Goal: Find specific page/section: Find specific page/section

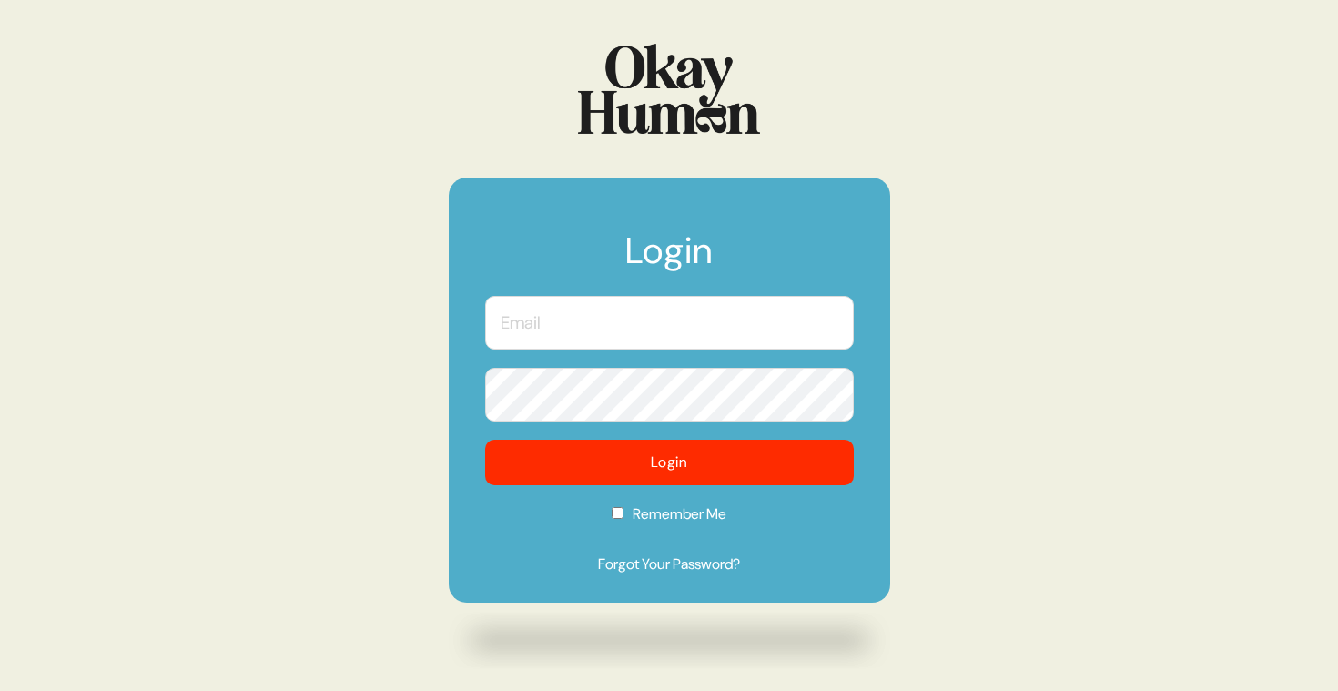
click at [608, 309] on input "text" at bounding box center [669, 323] width 369 height 54
type input "[PERSON_NAME][EMAIL_ADDRESS][DOMAIN_NAME]"
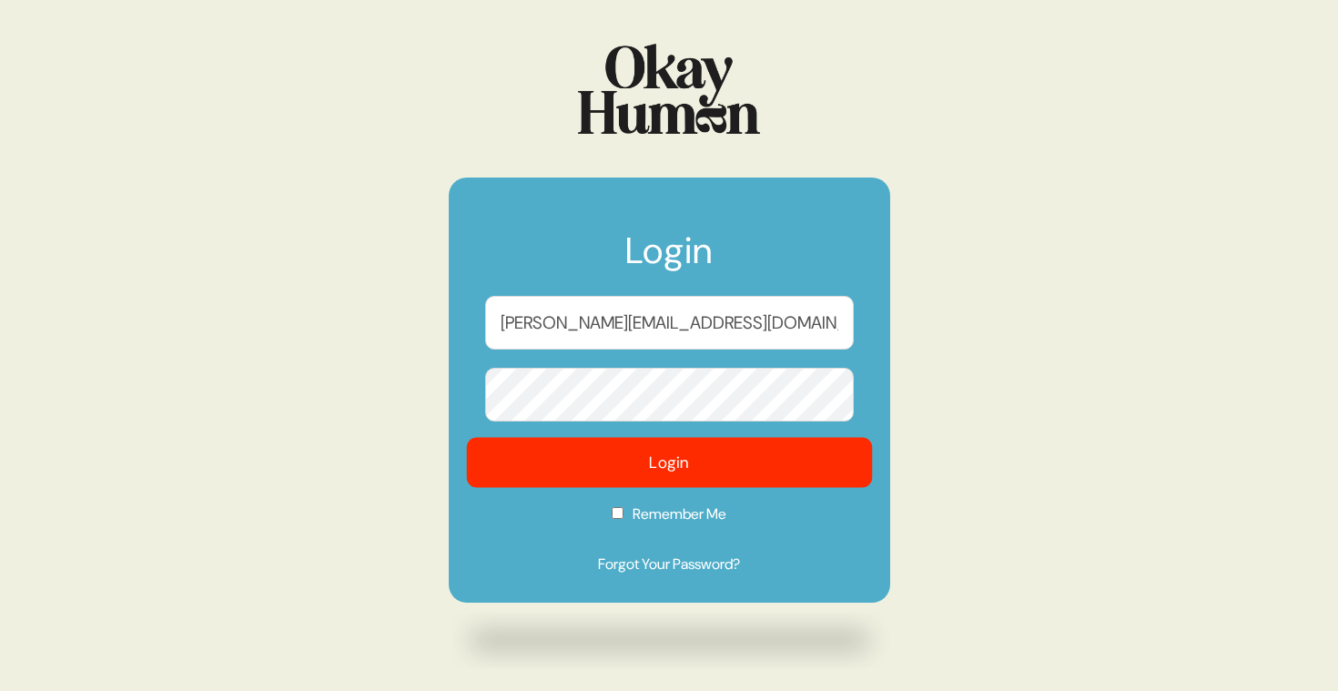
click at [697, 463] on button "Login" at bounding box center [669, 463] width 406 height 50
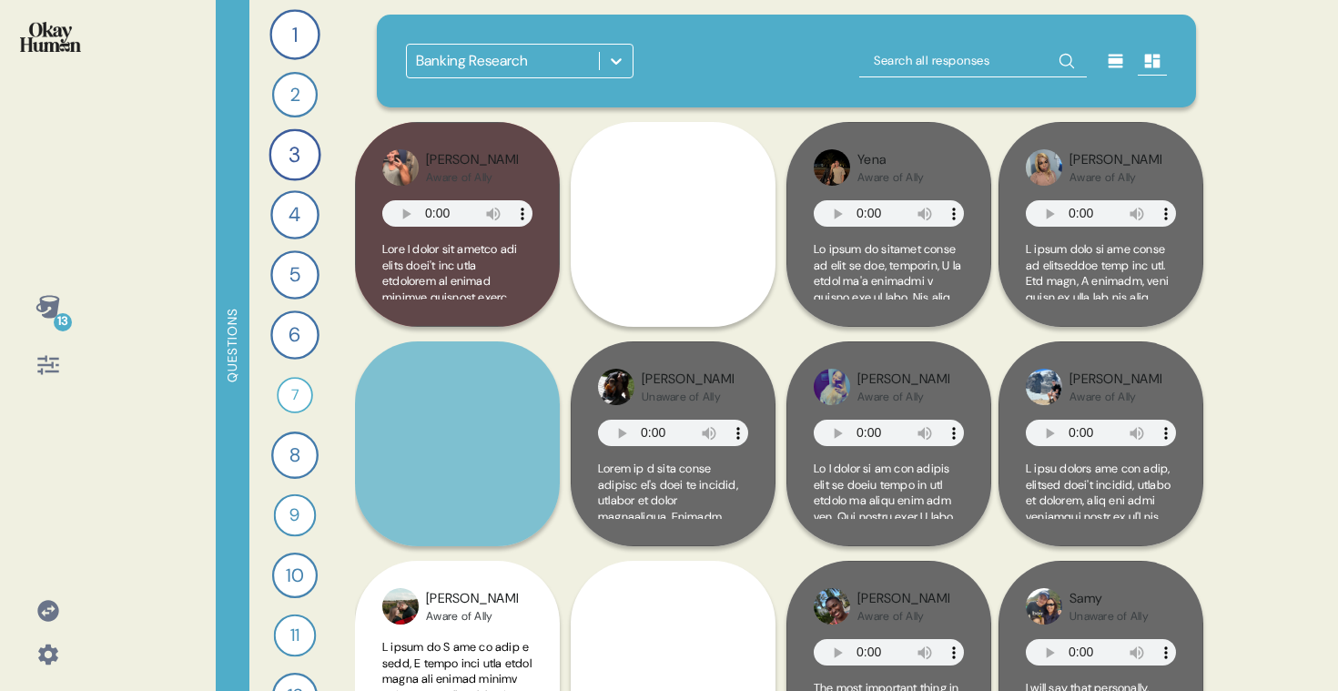
click at [583, 69] on div "Banking Research" at bounding box center [503, 61] width 192 height 33
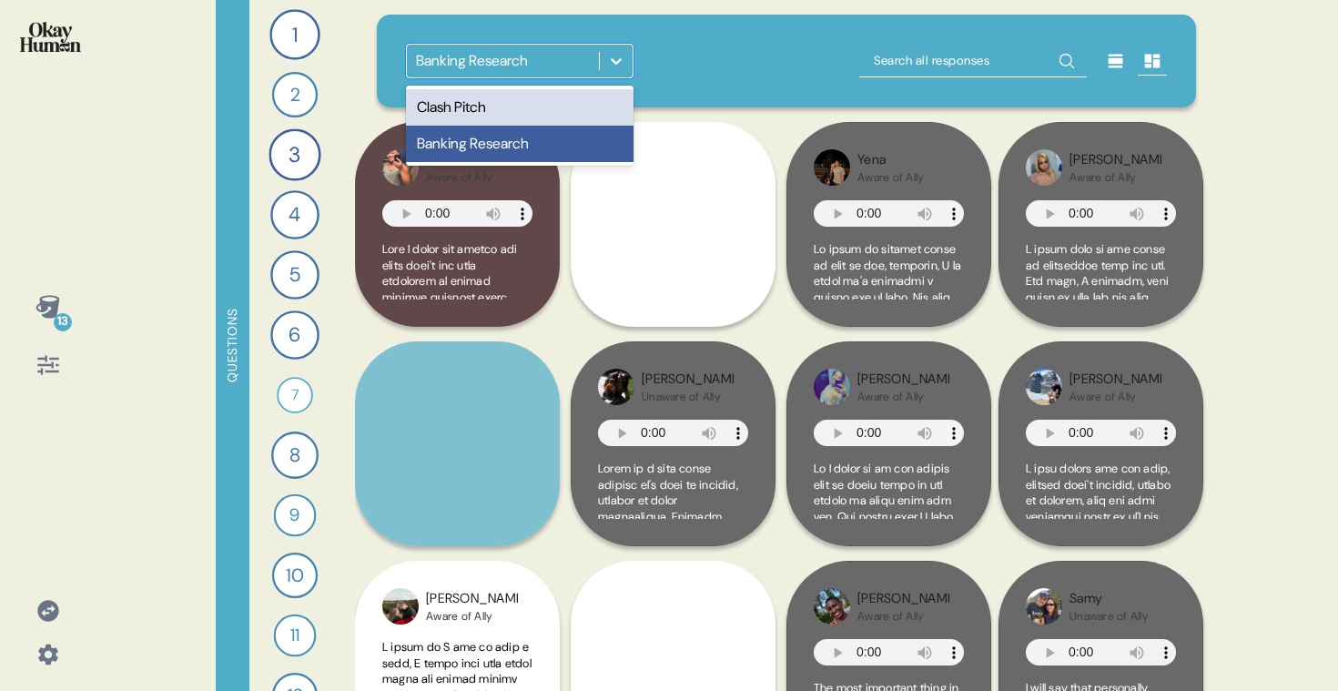
click at [561, 106] on div "Clash Pitch" at bounding box center [520, 107] width 228 height 36
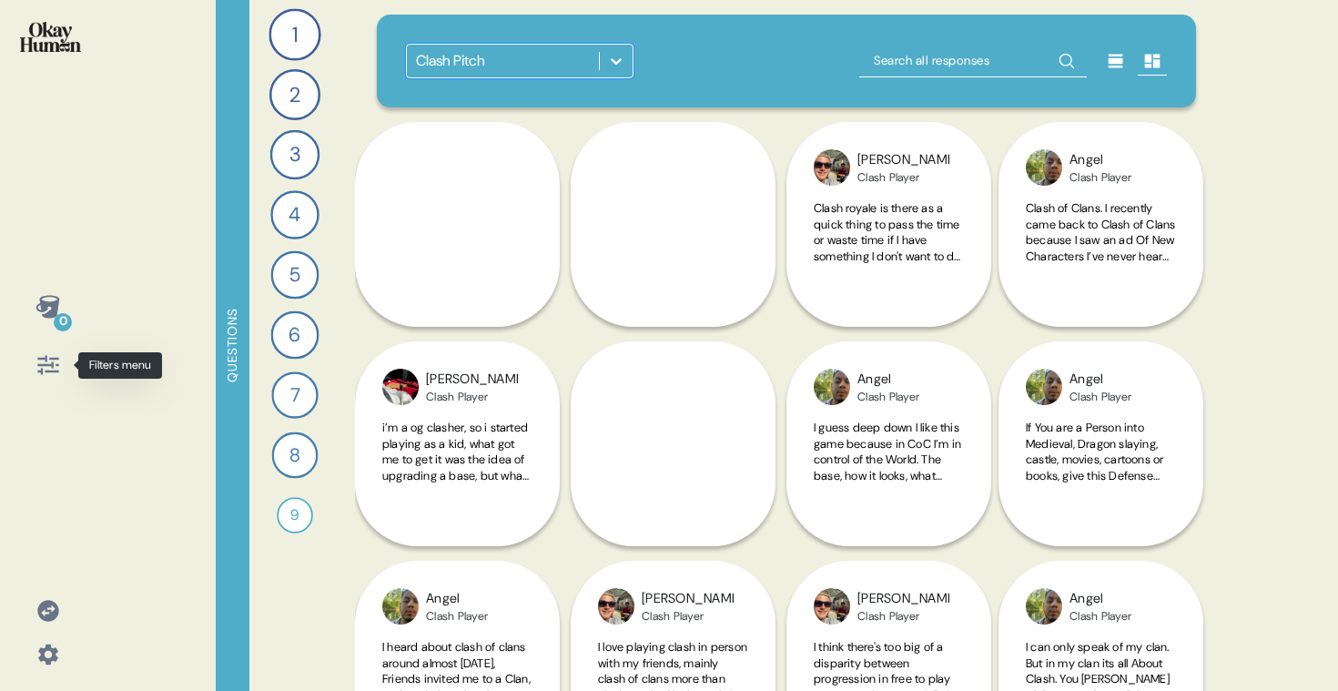
click at [54, 366] on icon at bounding box center [48, 364] width 25 height 25
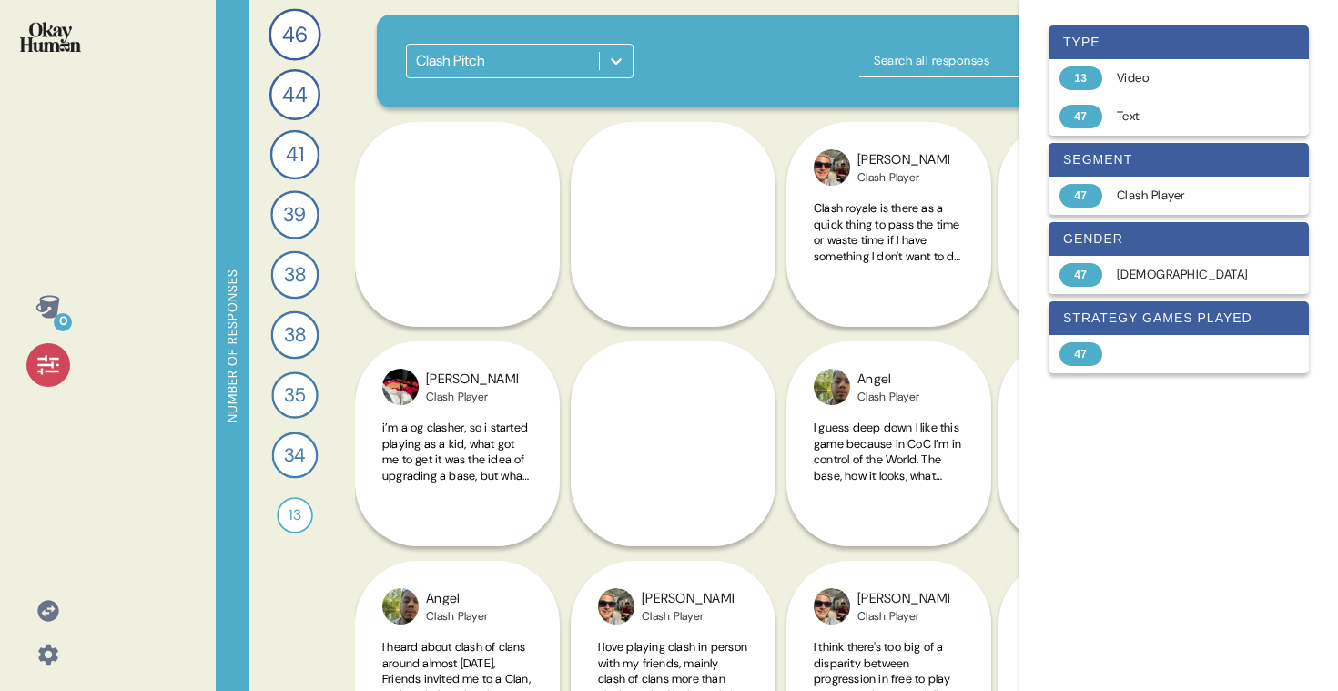
click at [54, 366] on icon at bounding box center [48, 364] width 25 height 25
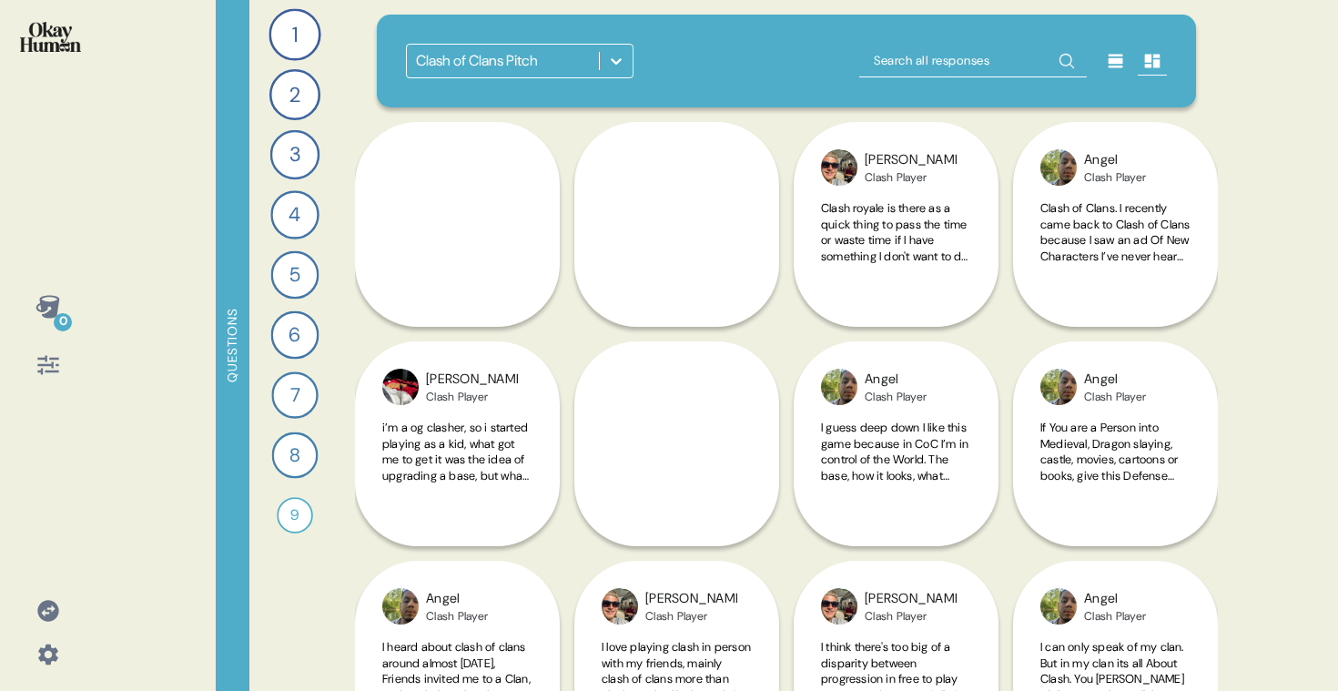
click at [555, 71] on div "Clash of Clans Pitch" at bounding box center [503, 61] width 192 height 33
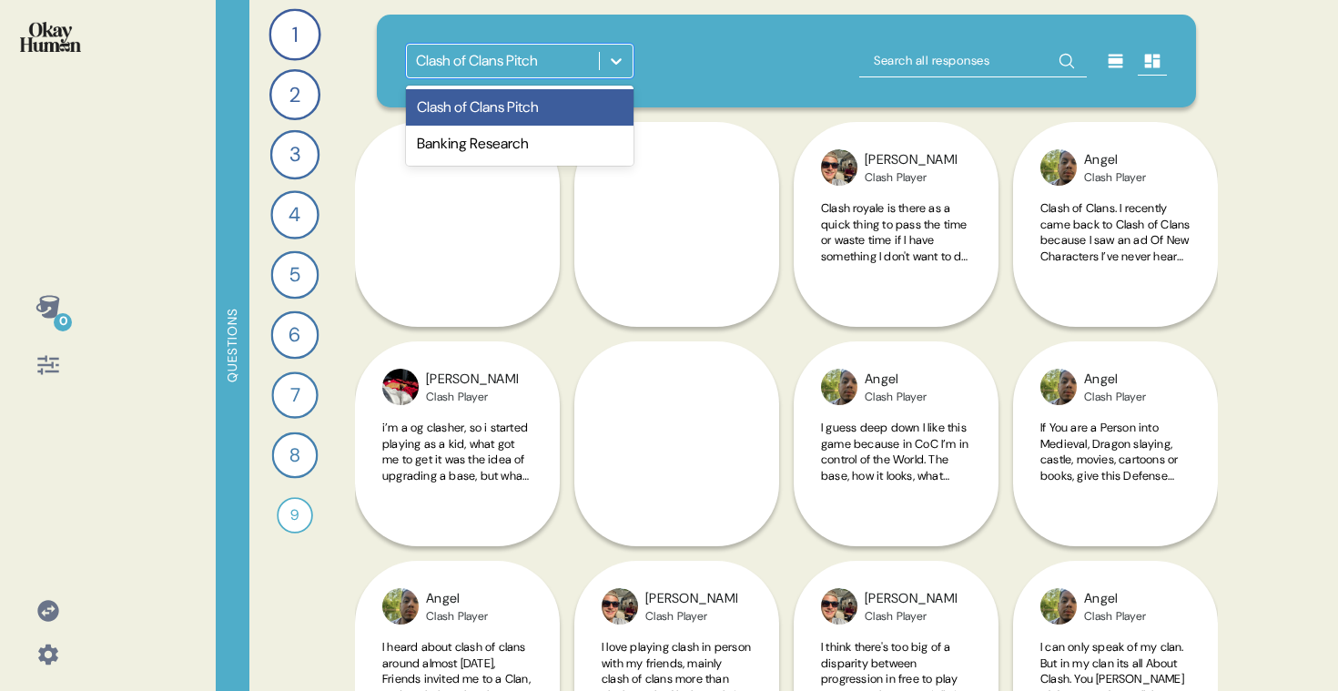
click at [555, 71] on div "Clash of Clans Pitch" at bounding box center [503, 61] width 192 height 33
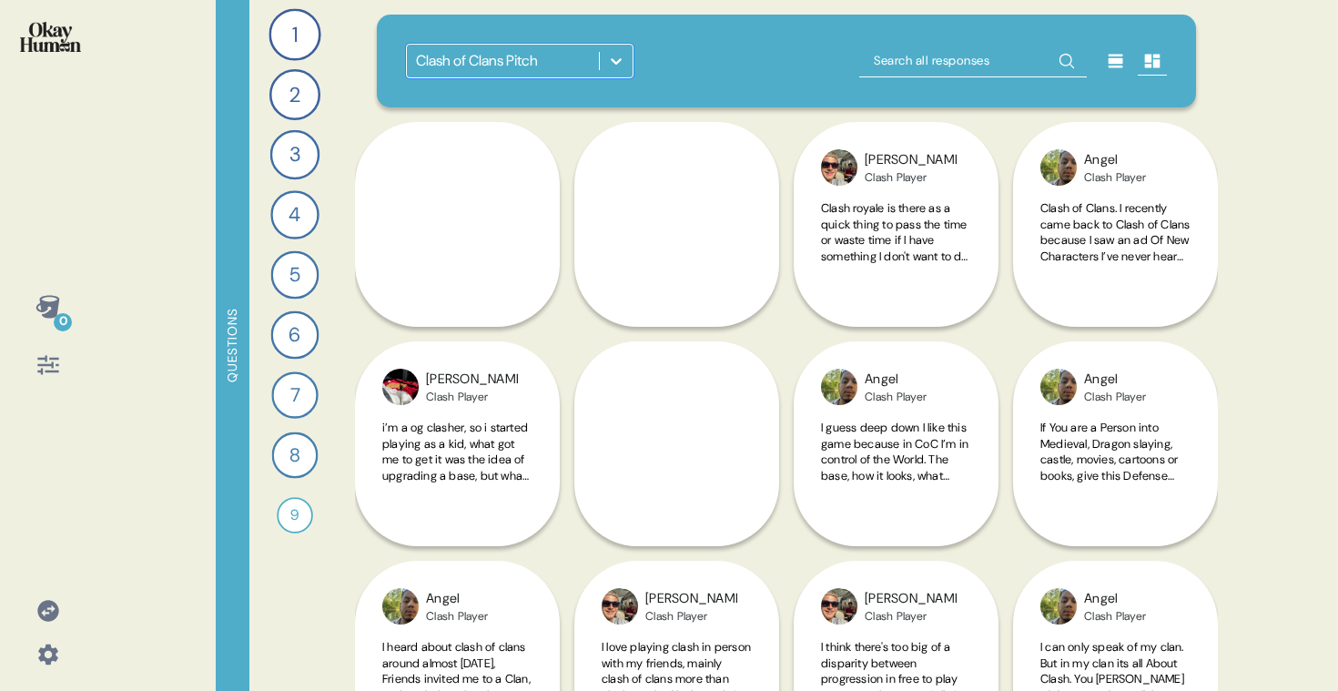
click at [55, 366] on icon at bounding box center [48, 364] width 25 height 25
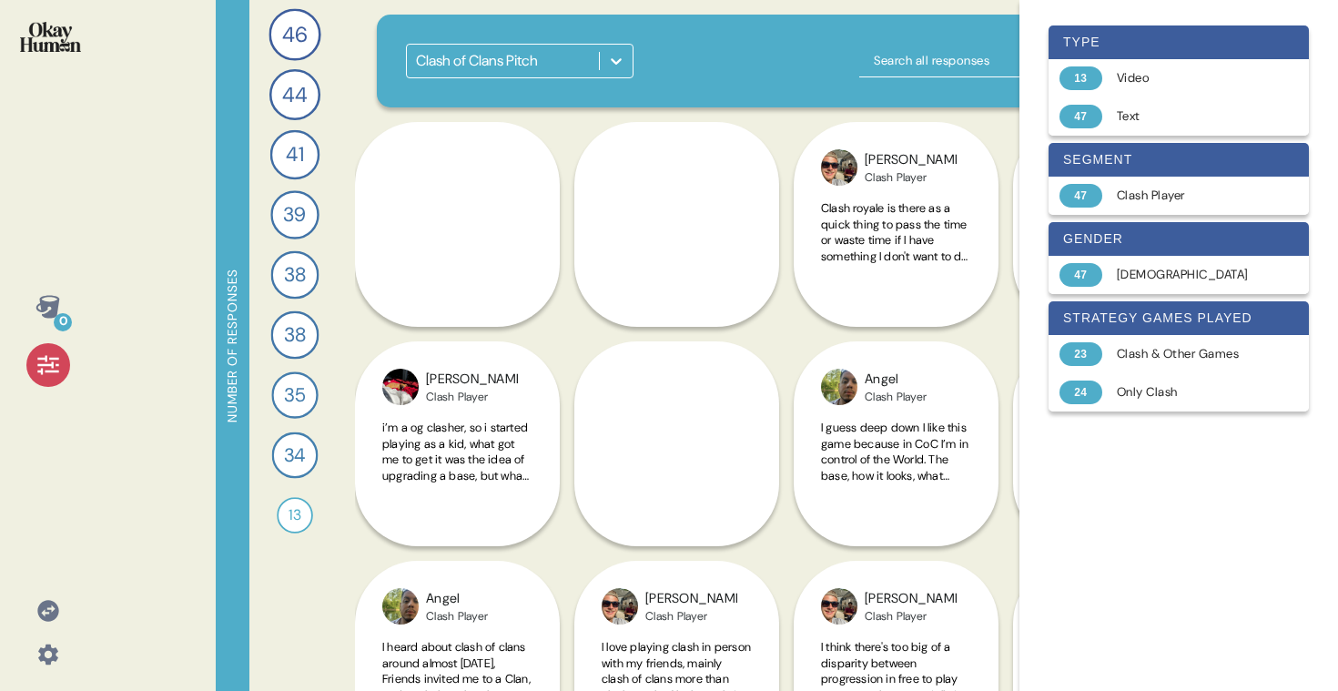
click at [55, 366] on icon at bounding box center [48, 364] width 25 height 25
